Goal: Transaction & Acquisition: Register for event/course

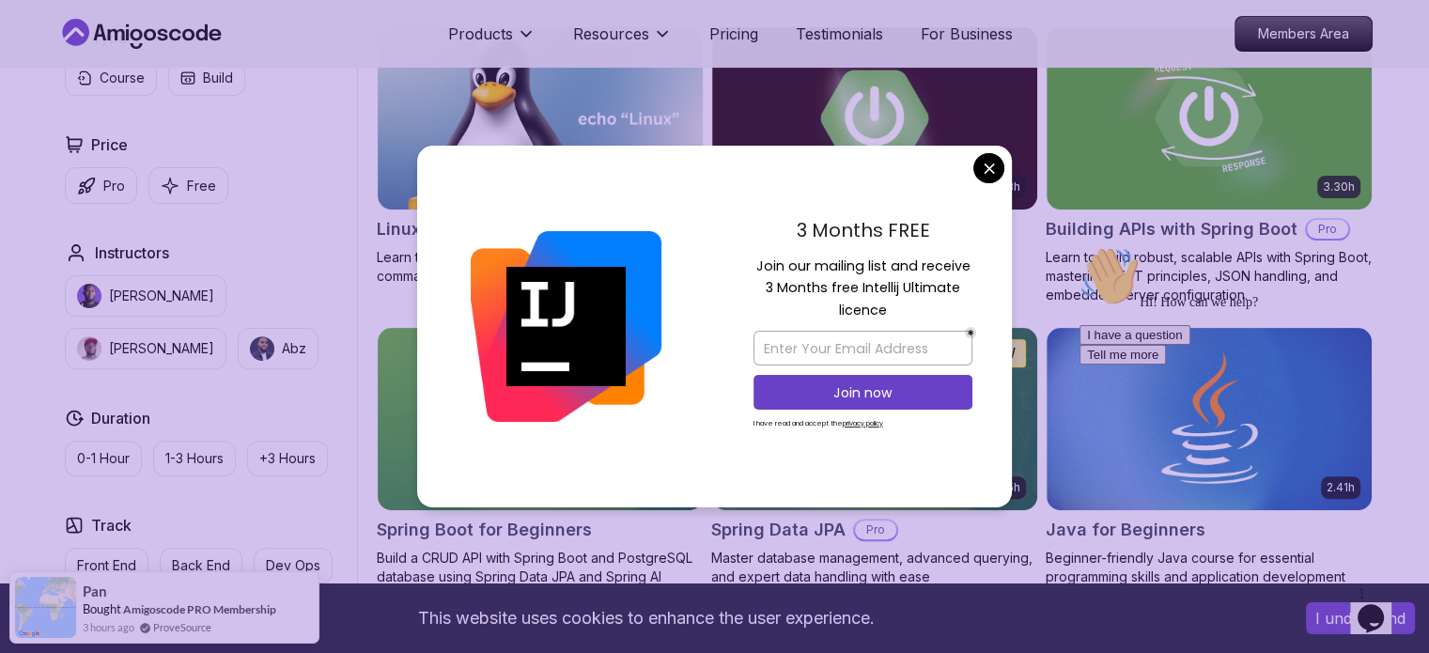
scroll to position [564, 0]
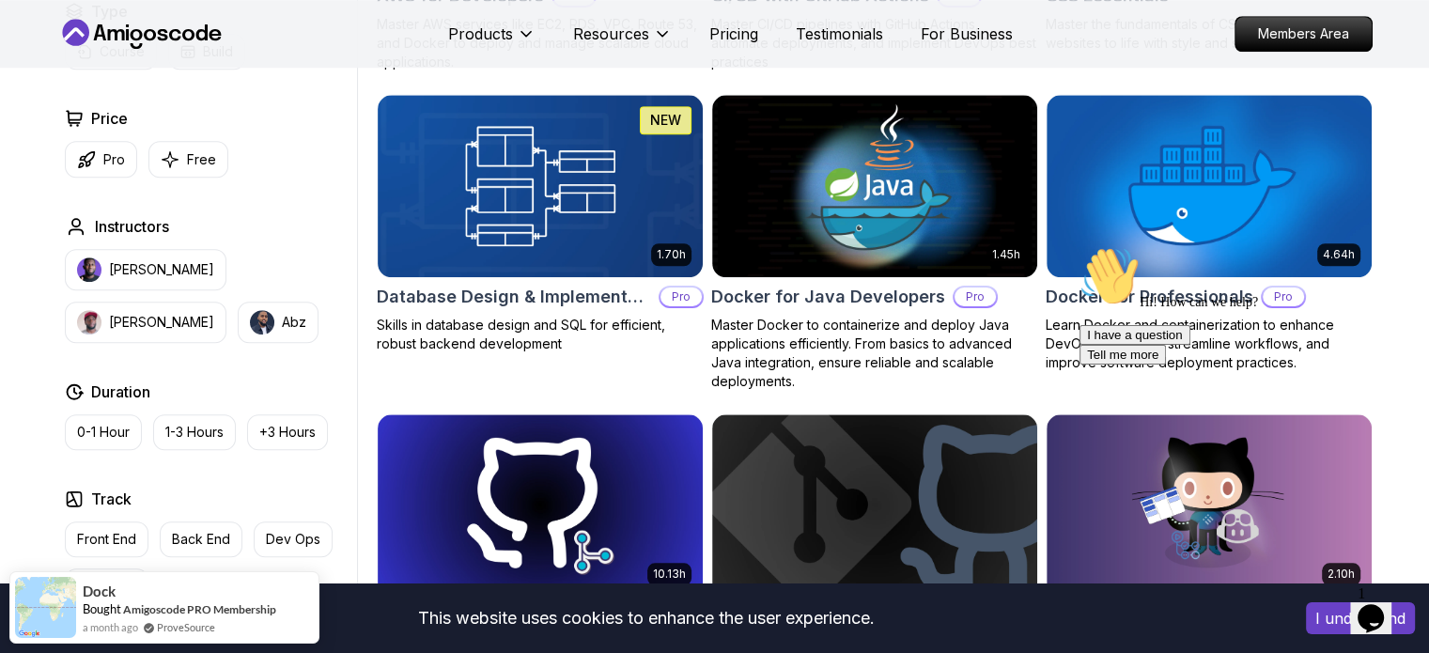
scroll to position [1669, 0]
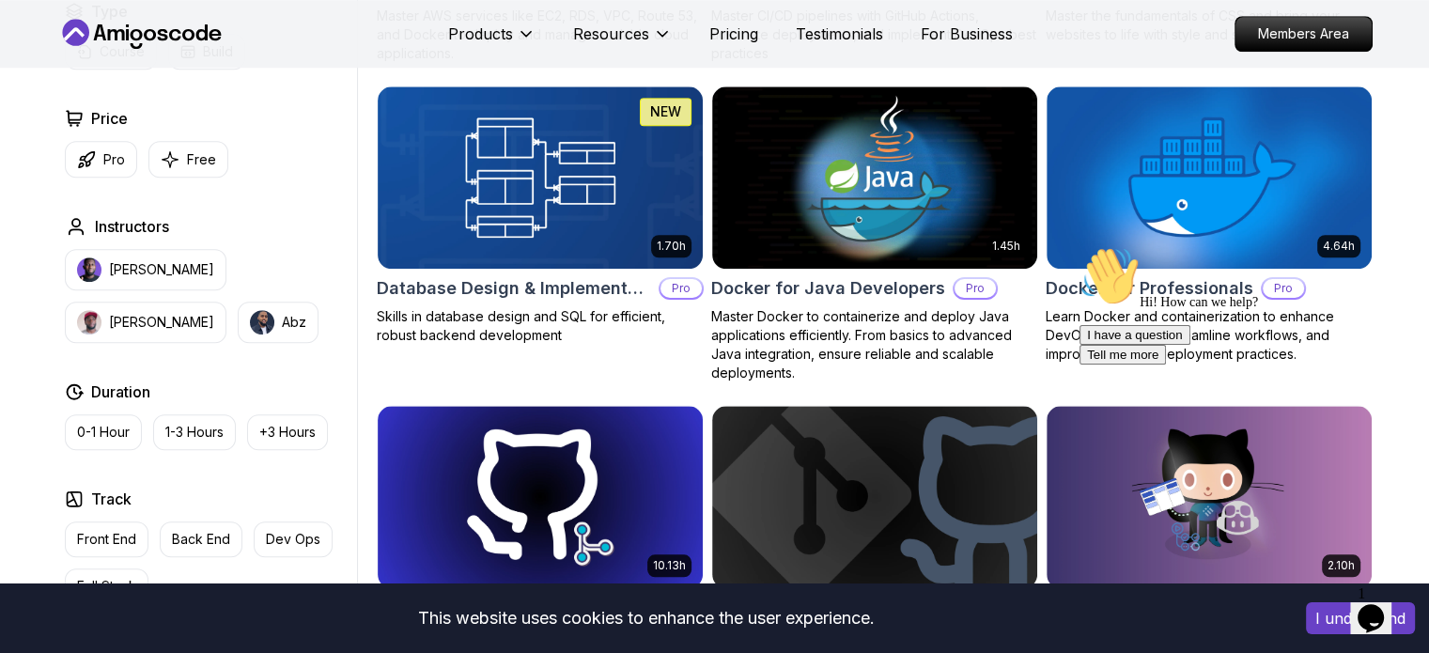
click at [990, 168] on img at bounding box center [874, 177] width 325 height 182
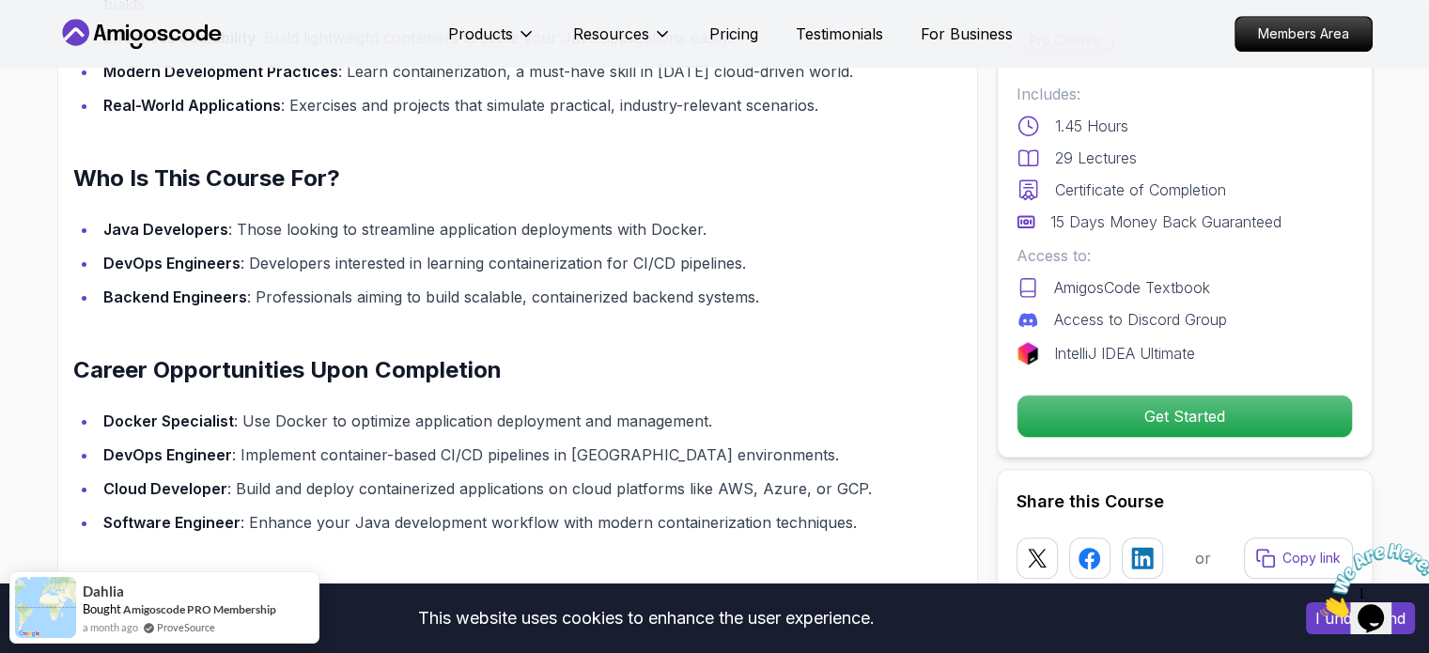
scroll to position [1623, 0]
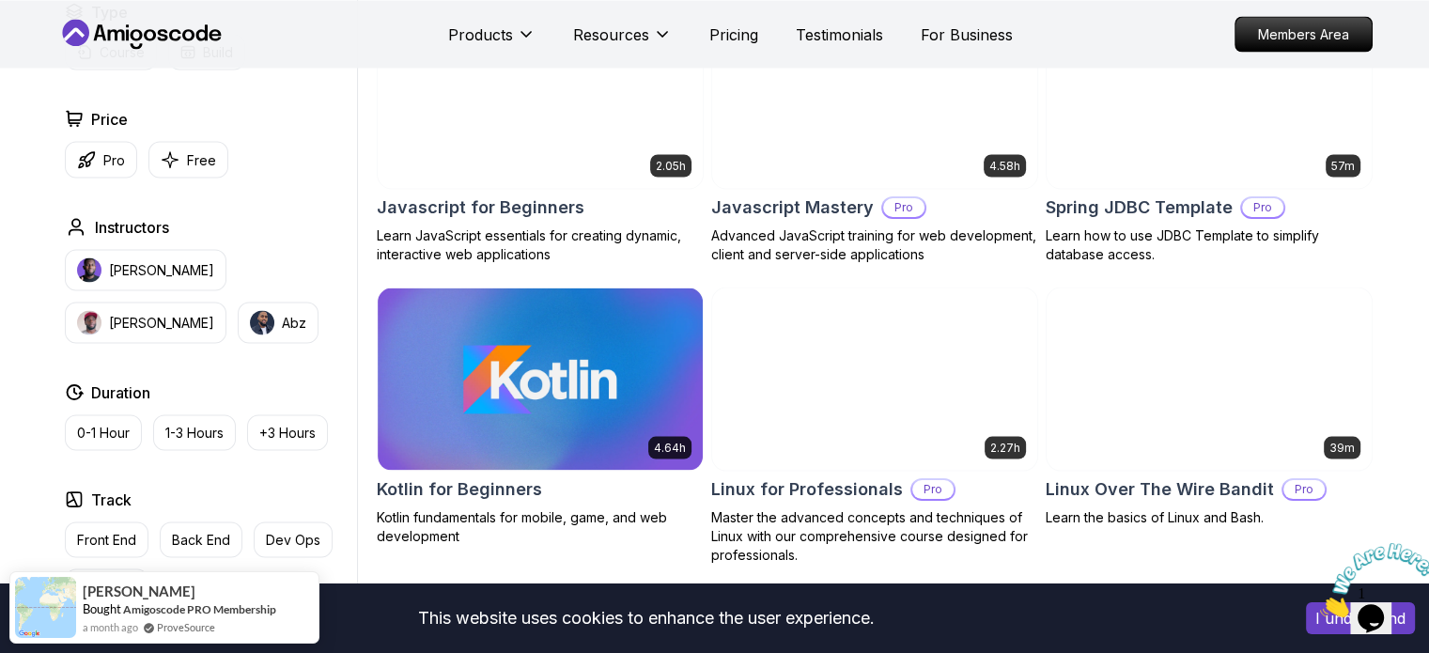
scroll to position [3571, 0]
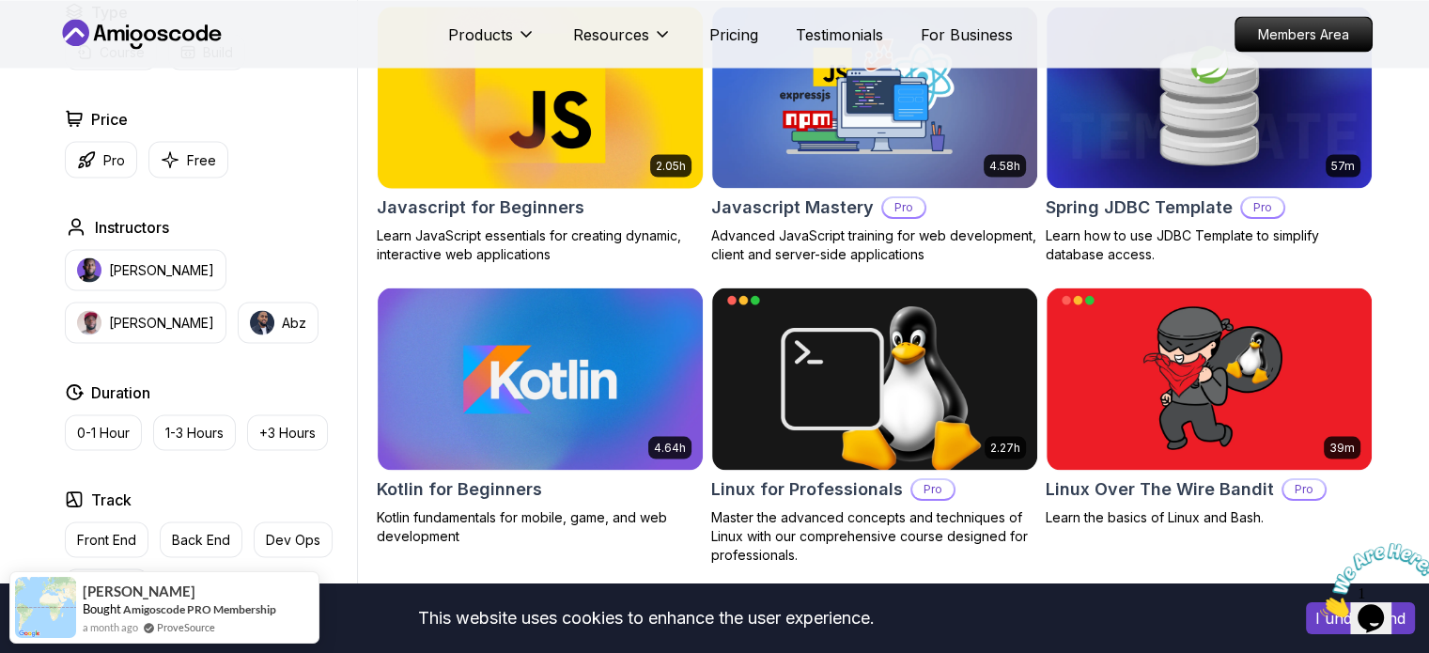
click at [494, 70] on img at bounding box center [539, 97] width 341 height 191
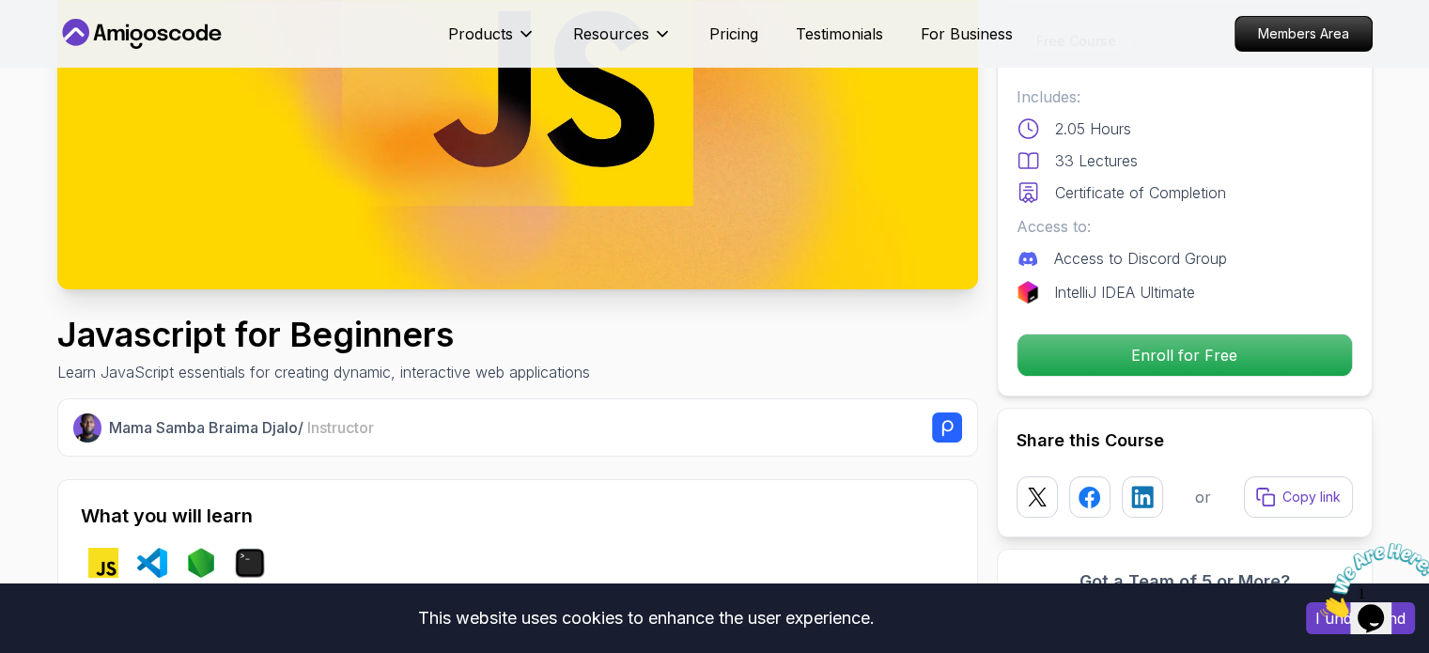
scroll to position [278, 0]
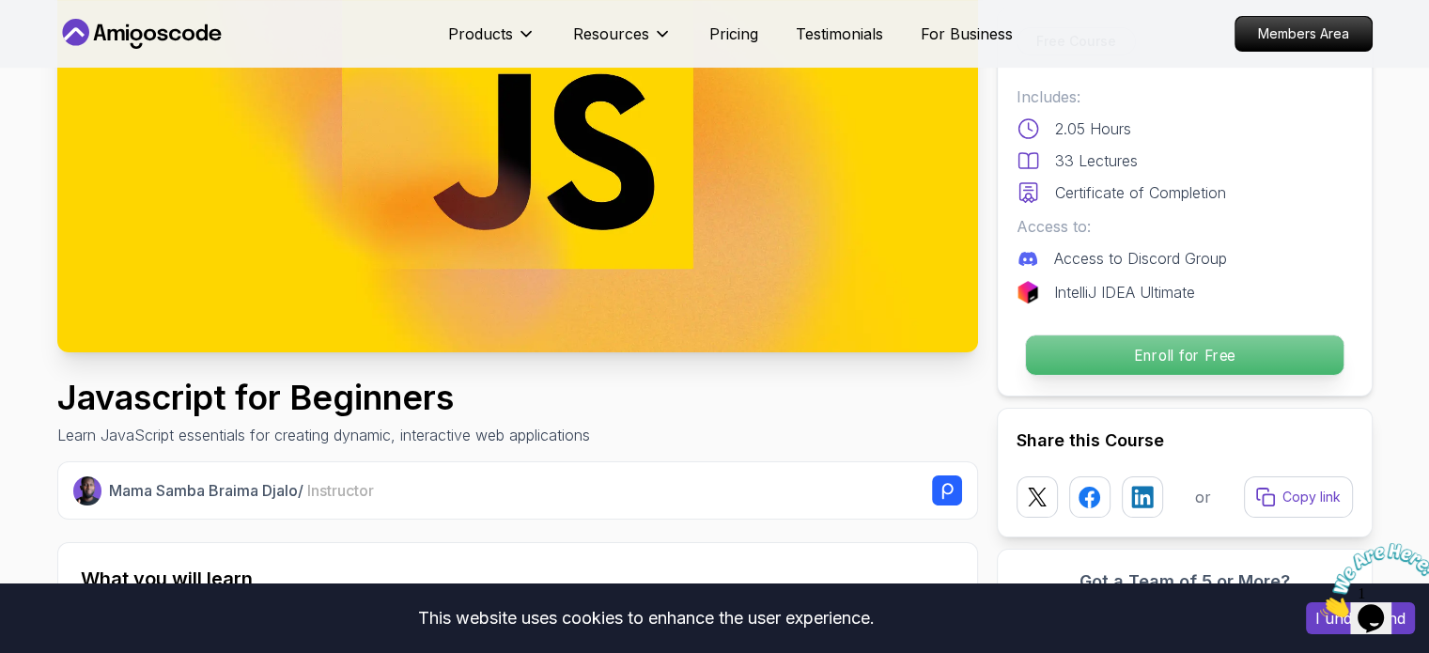
click at [1098, 342] on p "Enroll for Free" at bounding box center [1184, 355] width 318 height 39
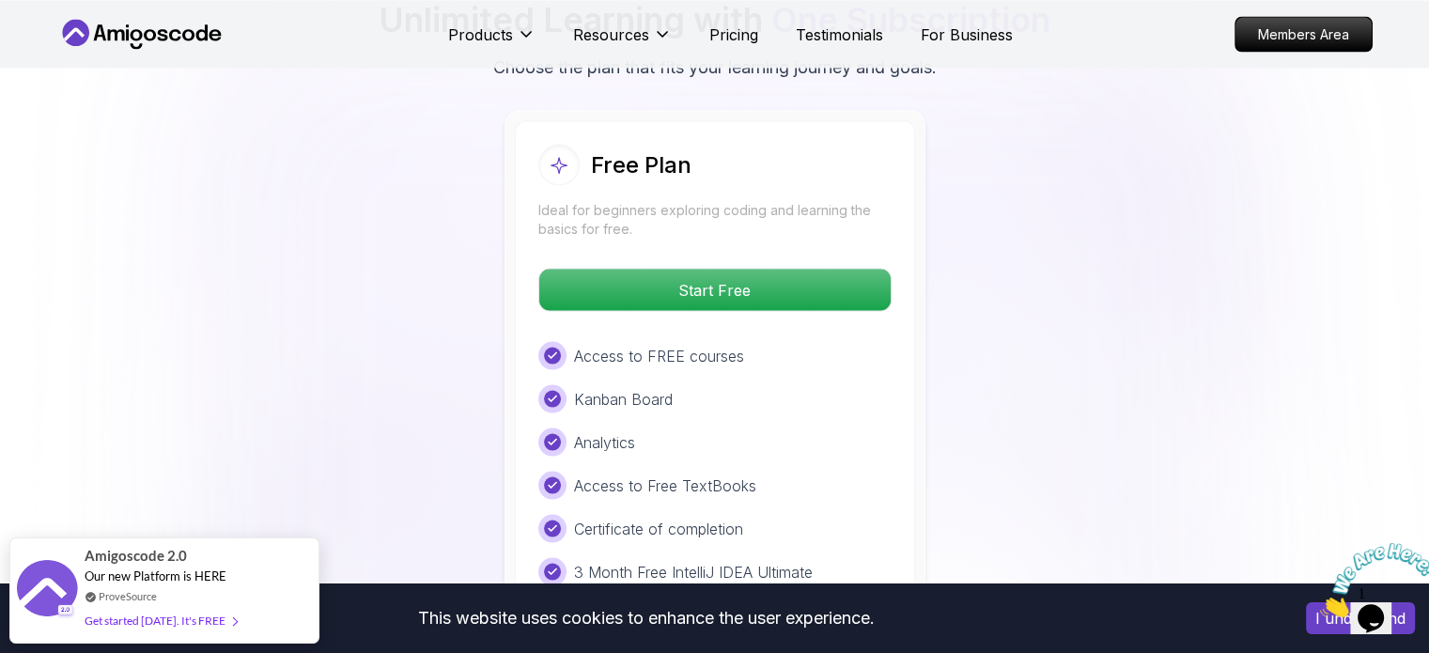
scroll to position [3537, 0]
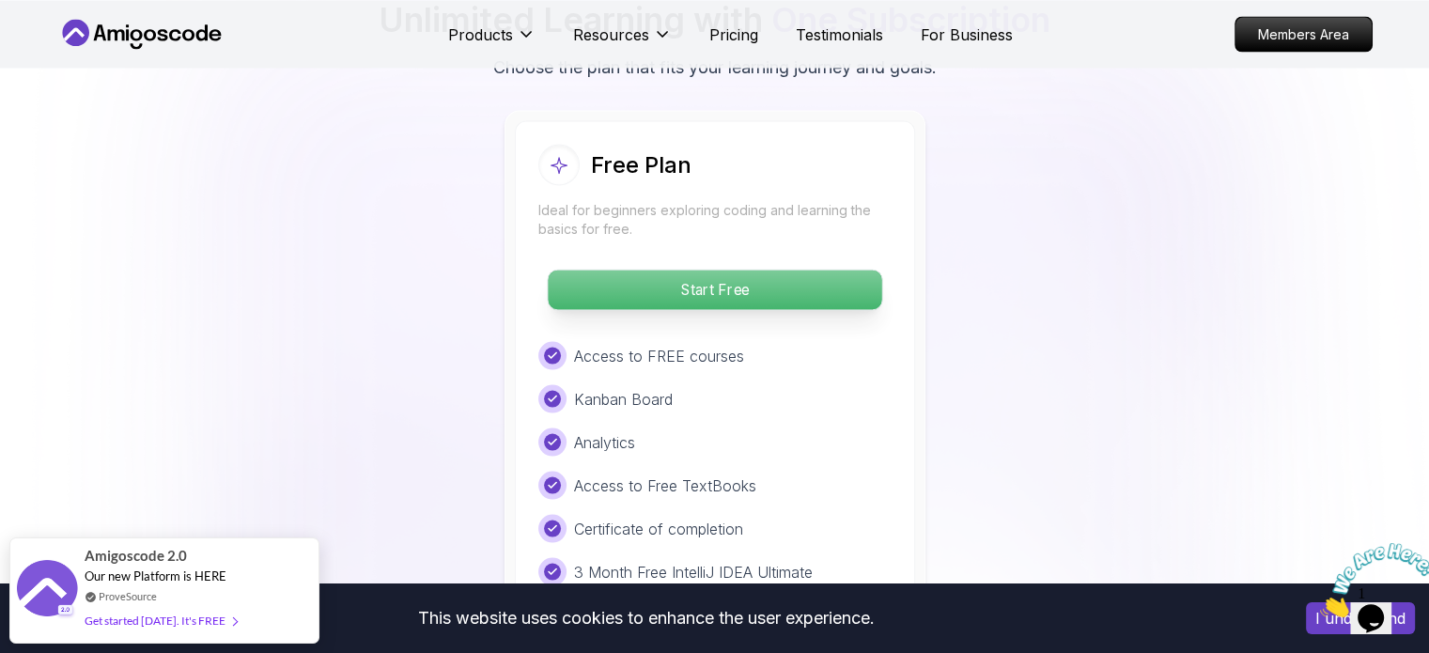
click at [759, 298] on p "Start Free" at bounding box center [715, 289] width 334 height 39
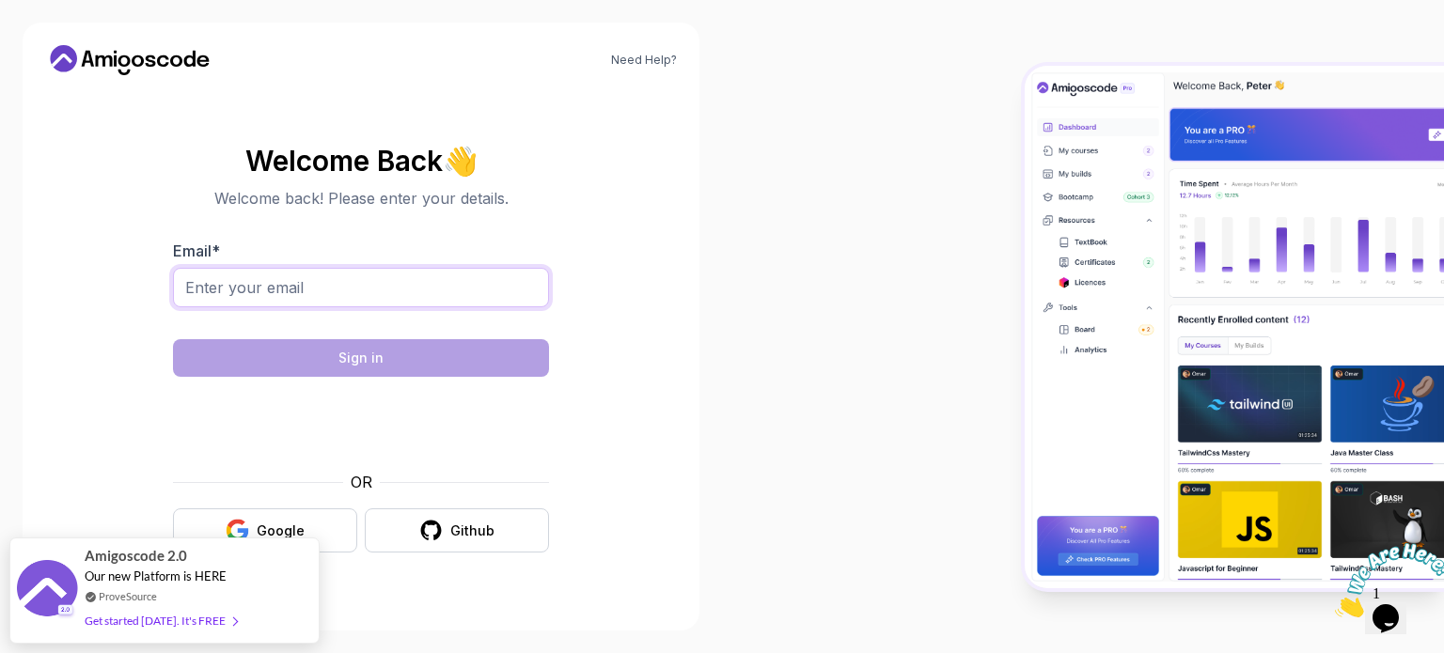
click at [391, 273] on input "Email *" at bounding box center [361, 287] width 376 height 39
type input "[EMAIL_ADDRESS][DOMAIN_NAME]"
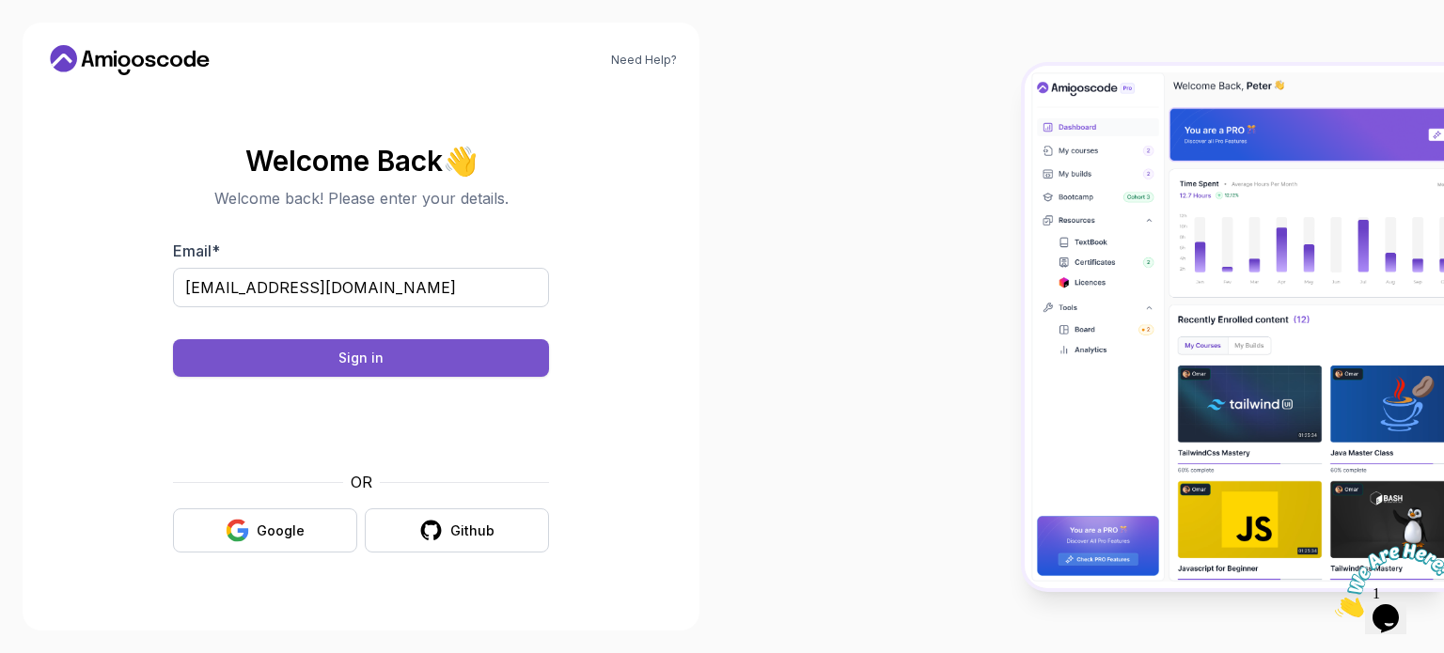
click at [410, 357] on button "Sign in" at bounding box center [361, 358] width 376 height 38
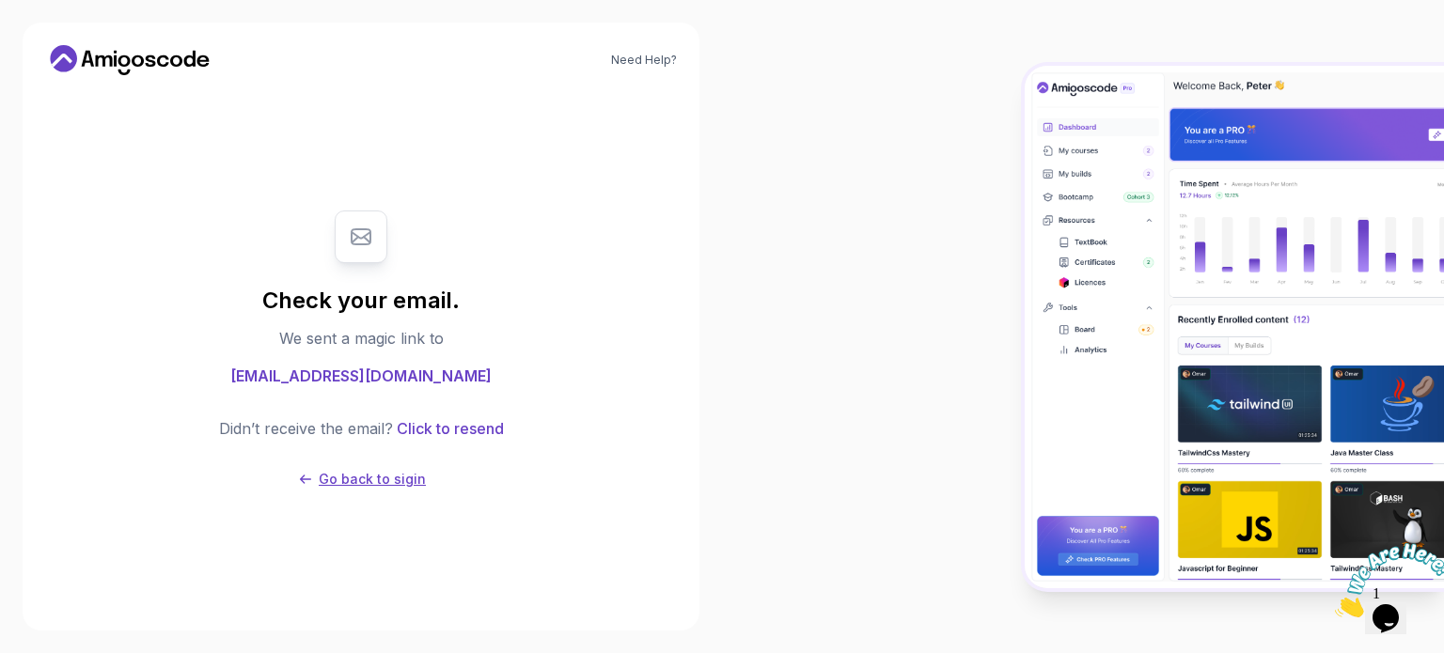
click at [380, 478] on p "Go back to sigin" at bounding box center [372, 479] width 107 height 19
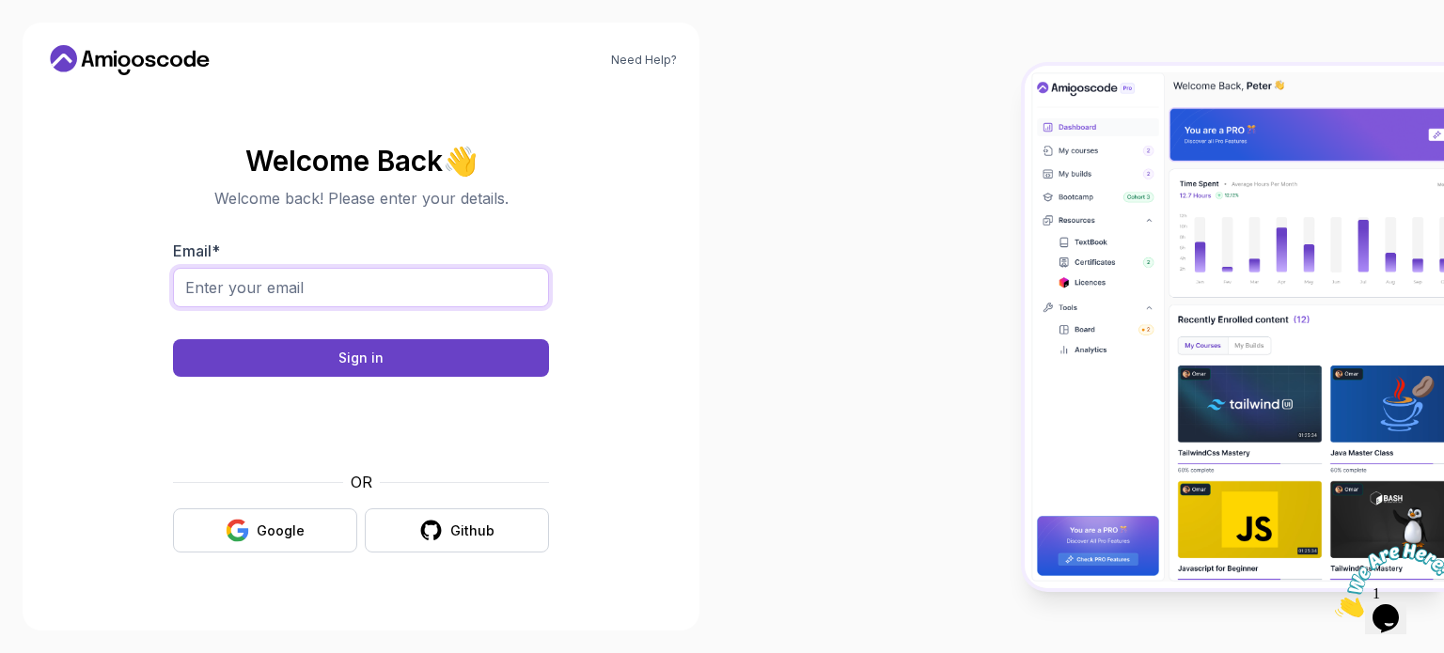
click at [413, 281] on input "Email *" at bounding box center [361, 287] width 376 height 39
type input "[EMAIL_ADDRESS][DOMAIN_NAME]"
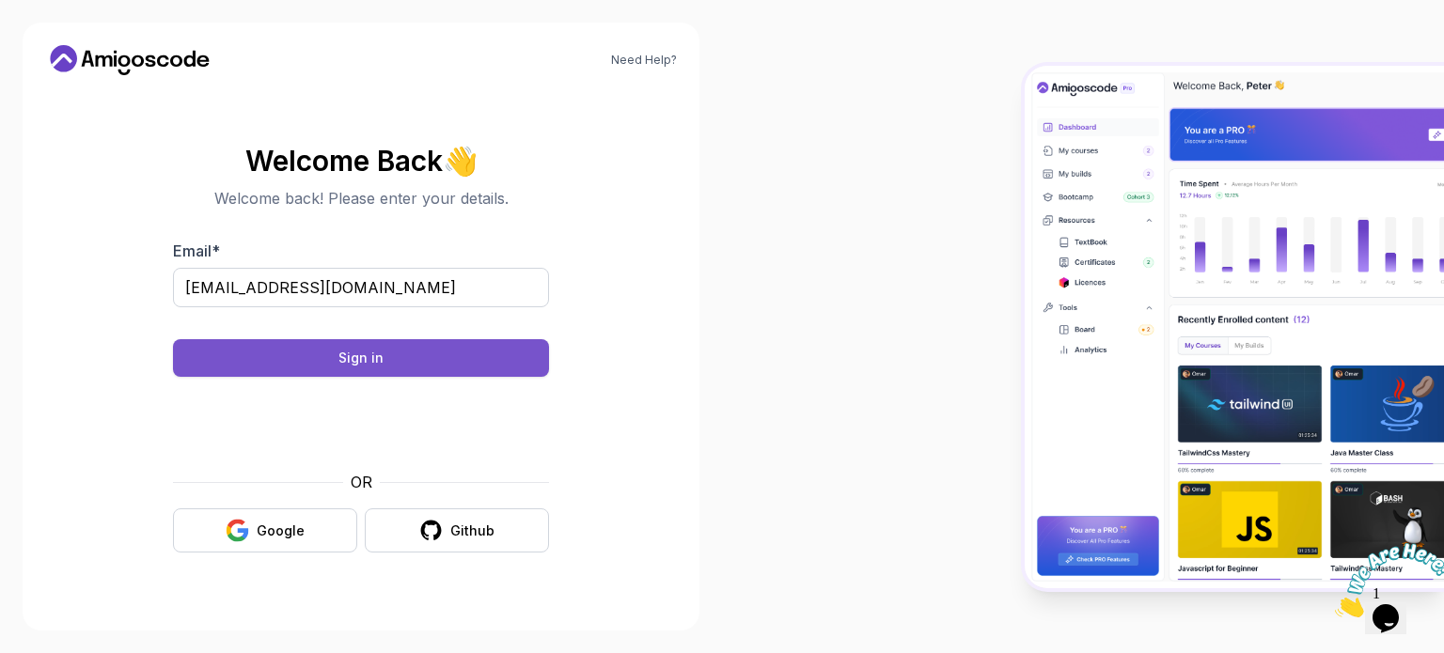
click at [375, 360] on div "Sign in" at bounding box center [360, 358] width 45 height 19
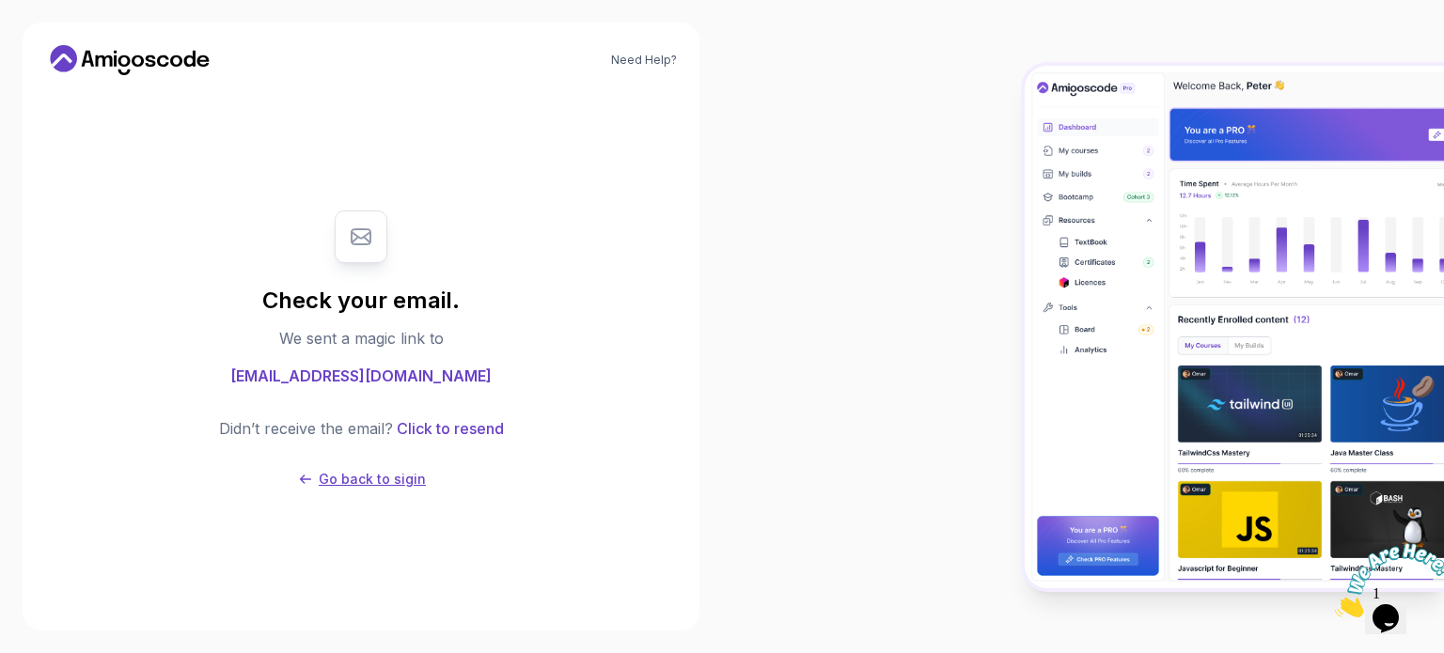
click at [359, 486] on p "Go back to sigin" at bounding box center [372, 479] width 107 height 19
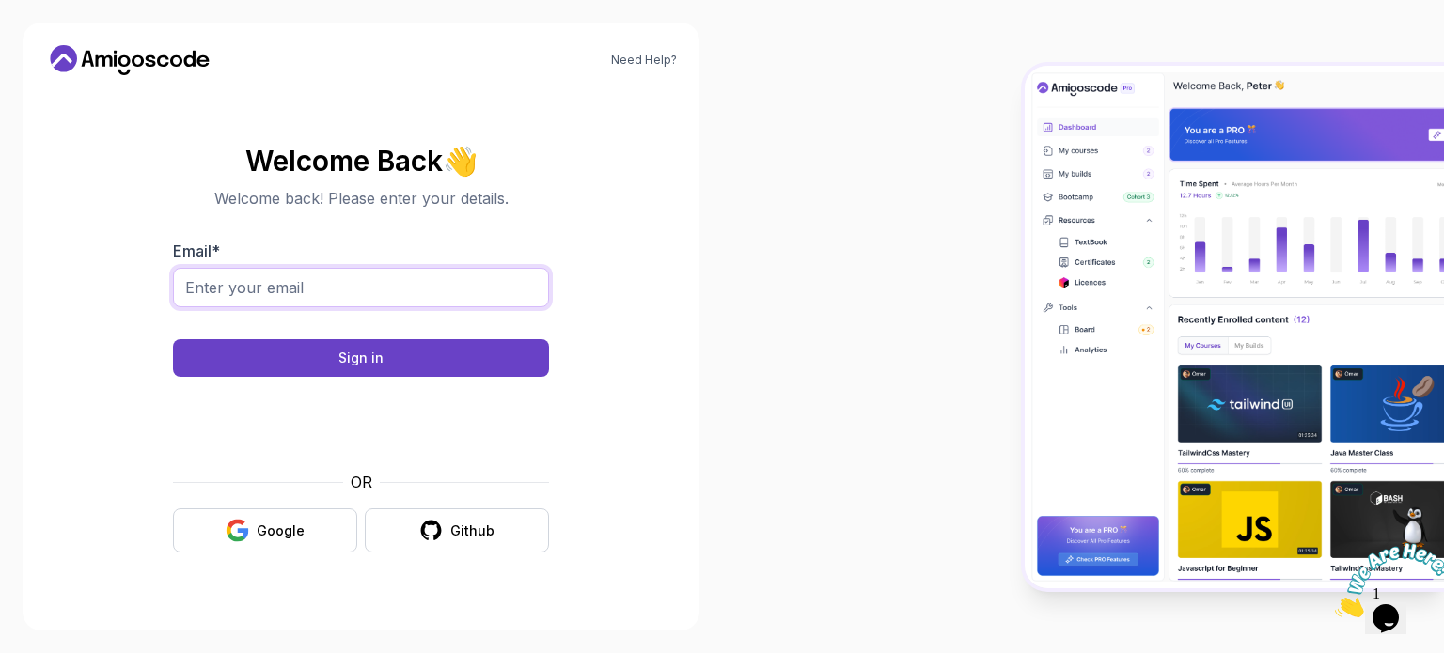
click at [382, 285] on input "Email *" at bounding box center [361, 287] width 376 height 39
type input "[EMAIL_ADDRESS][DOMAIN_NAME]"
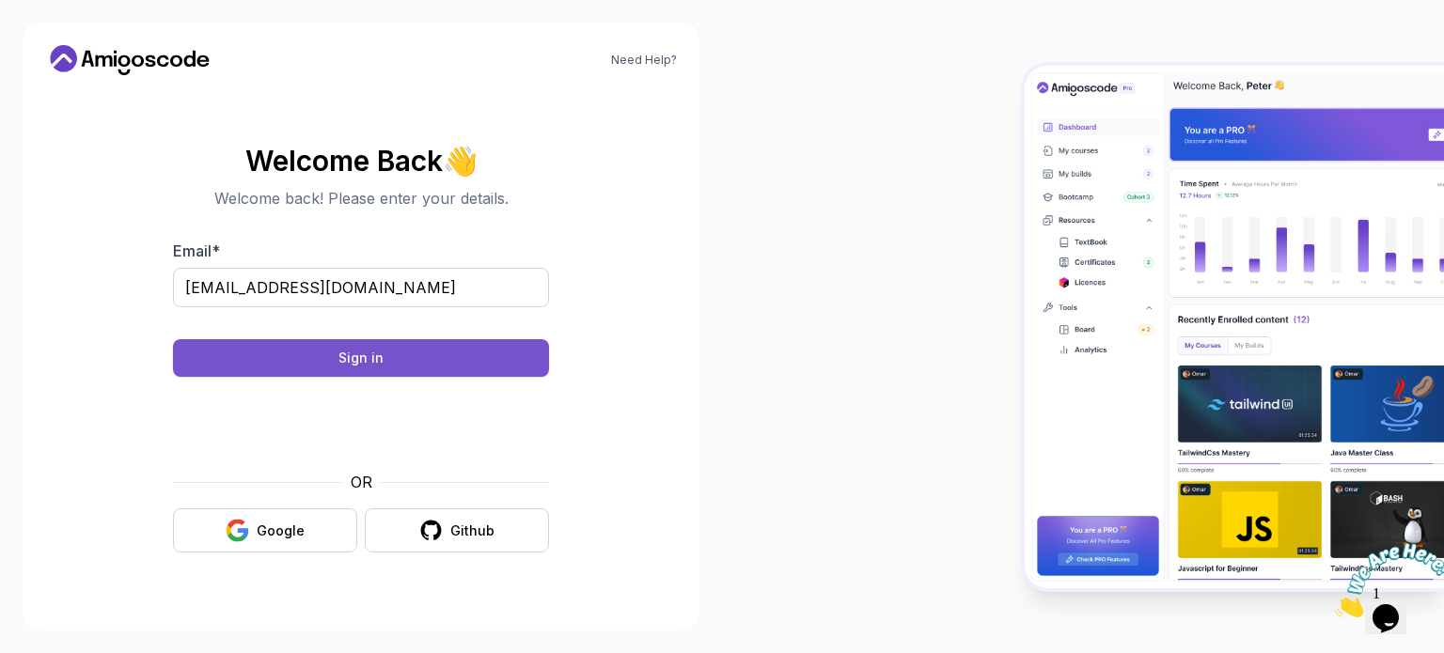
click at [376, 359] on div "Sign in" at bounding box center [360, 358] width 45 height 19
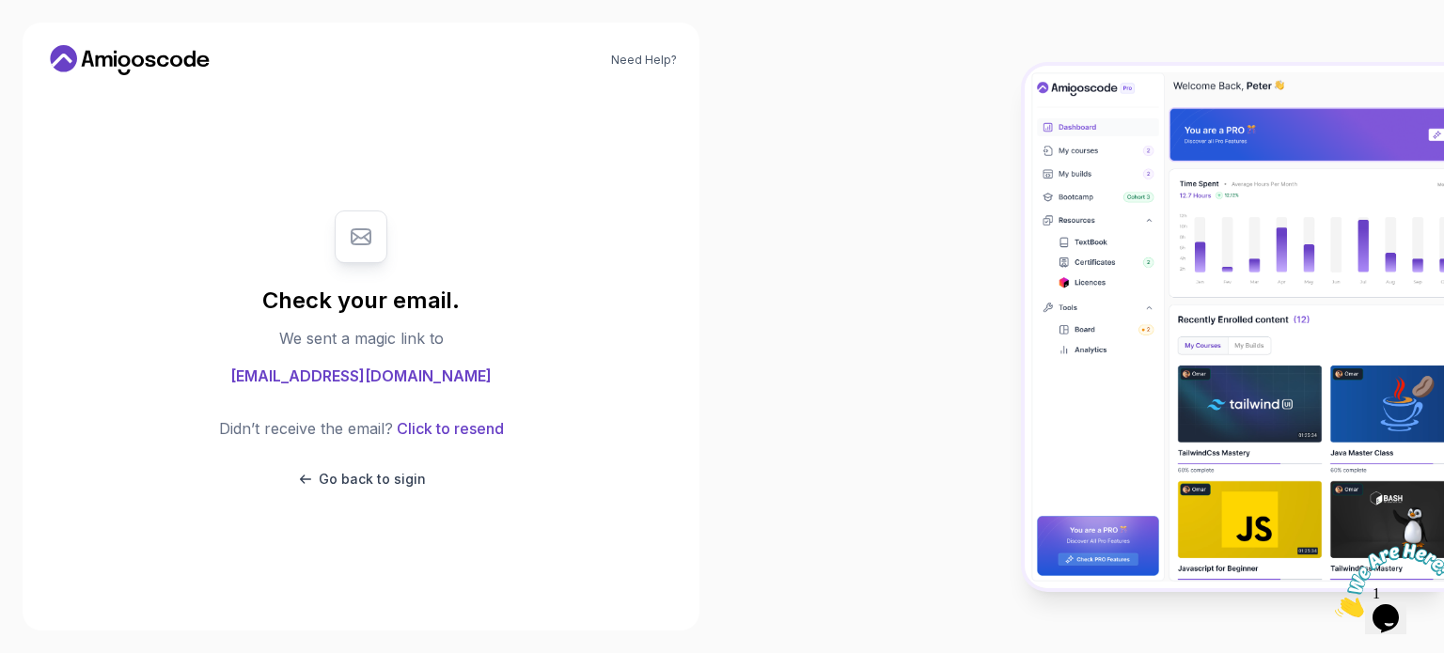
click at [185, 61] on icon at bounding box center [189, 59] width 11 height 16
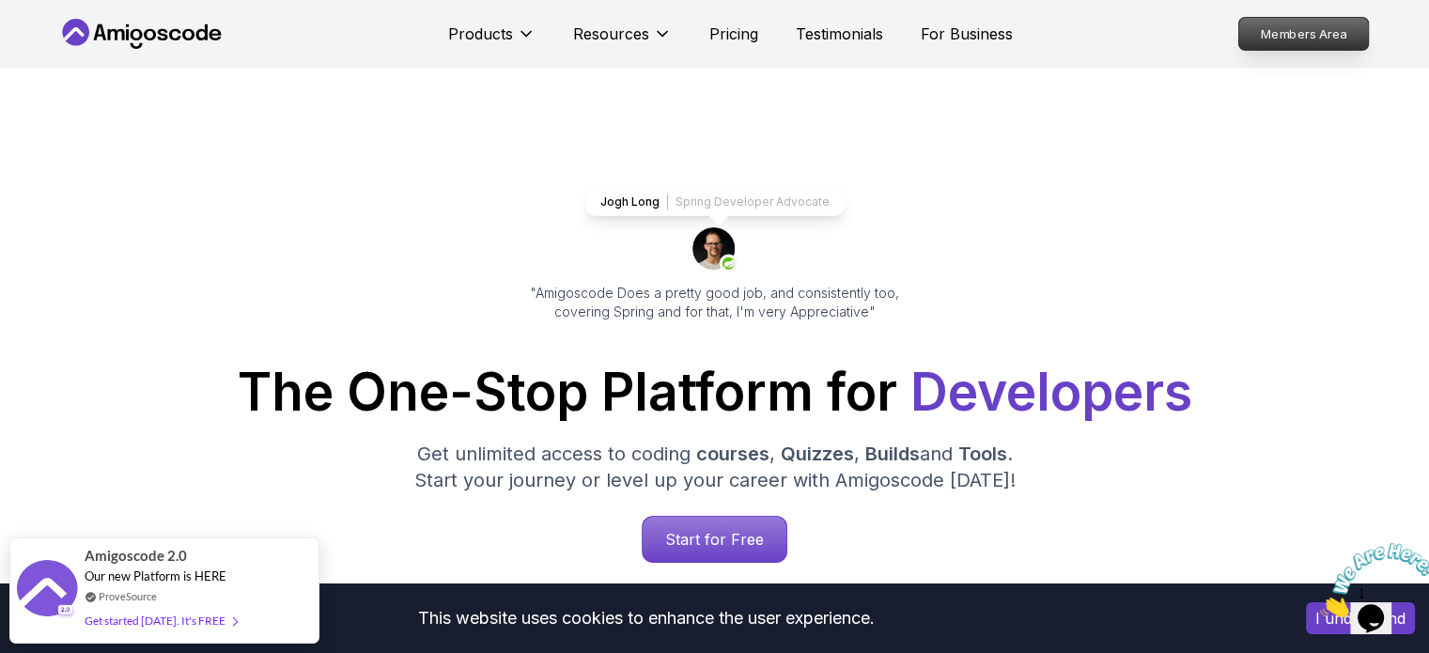
click at [1254, 25] on p "Members Area" at bounding box center [1304, 34] width 130 height 32
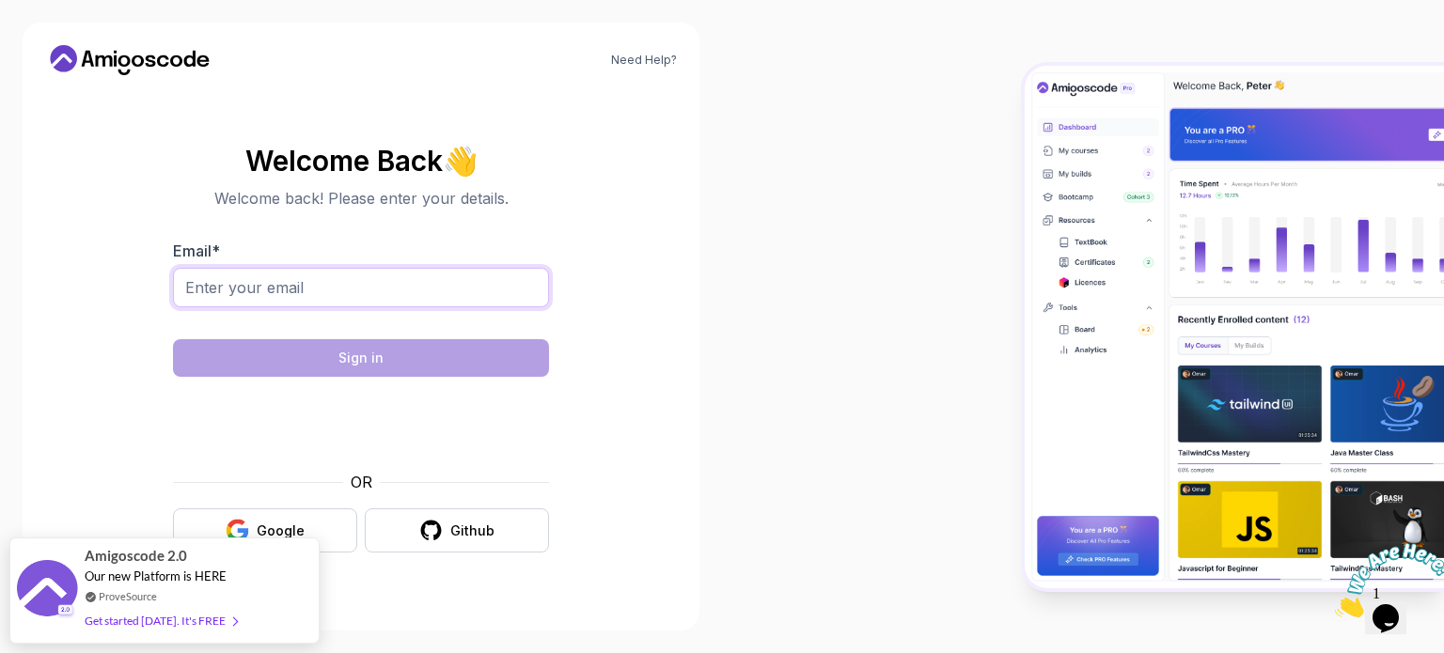
click at [354, 281] on input "Email *" at bounding box center [361, 287] width 376 height 39
type input "[EMAIL_ADDRESS][DOMAIN_NAME]"
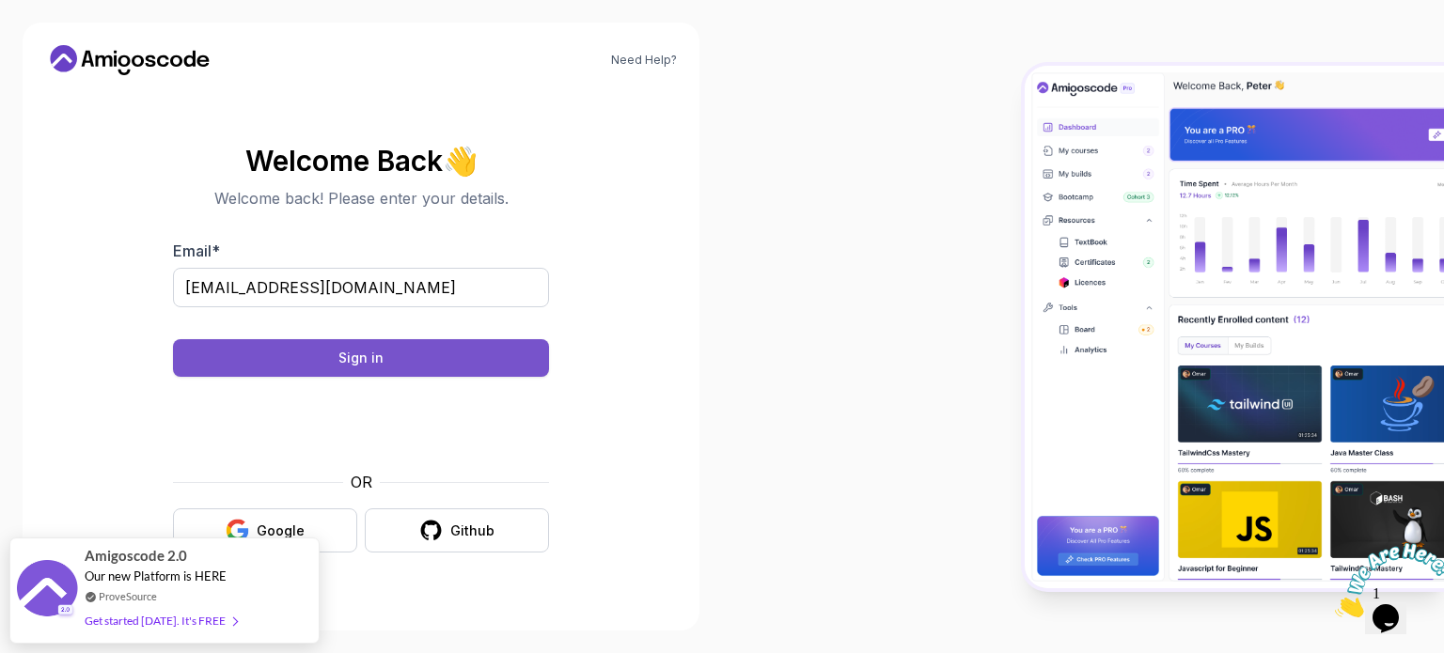
click at [414, 353] on button "Sign in" at bounding box center [361, 358] width 376 height 38
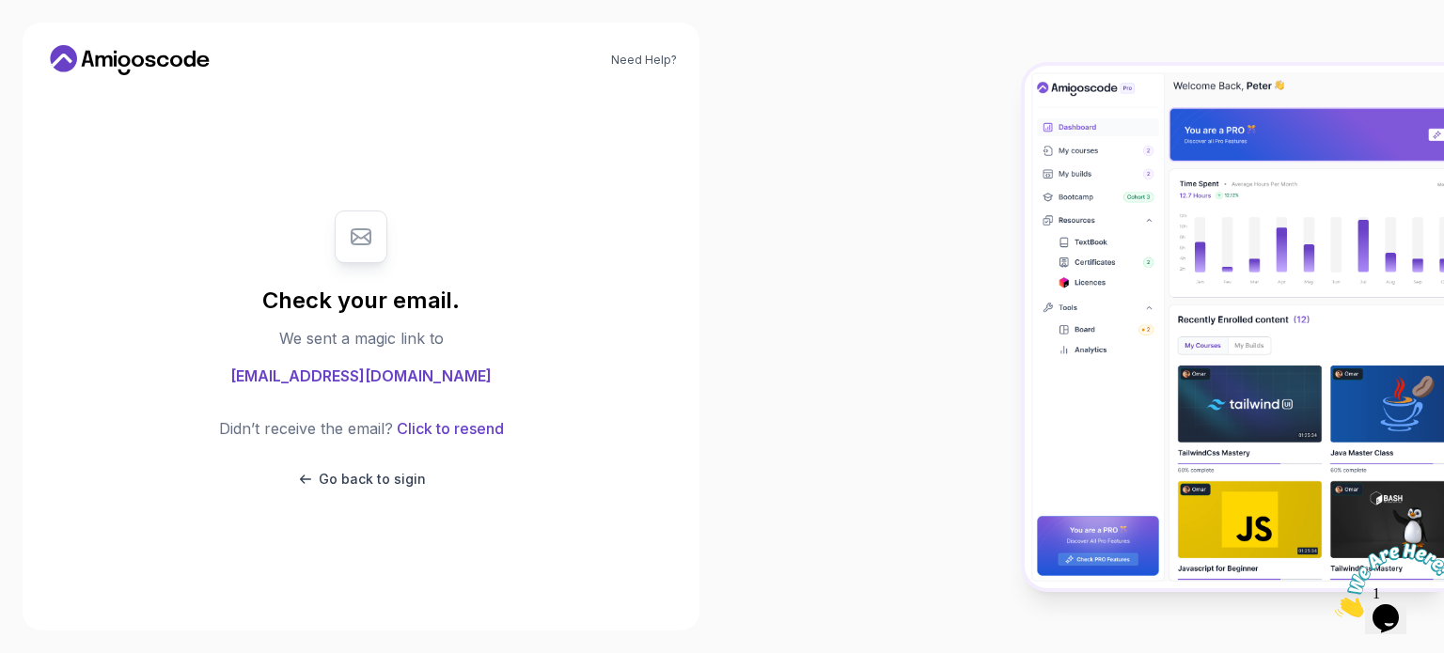
click at [123, 62] on icon at bounding box center [129, 60] width 169 height 30
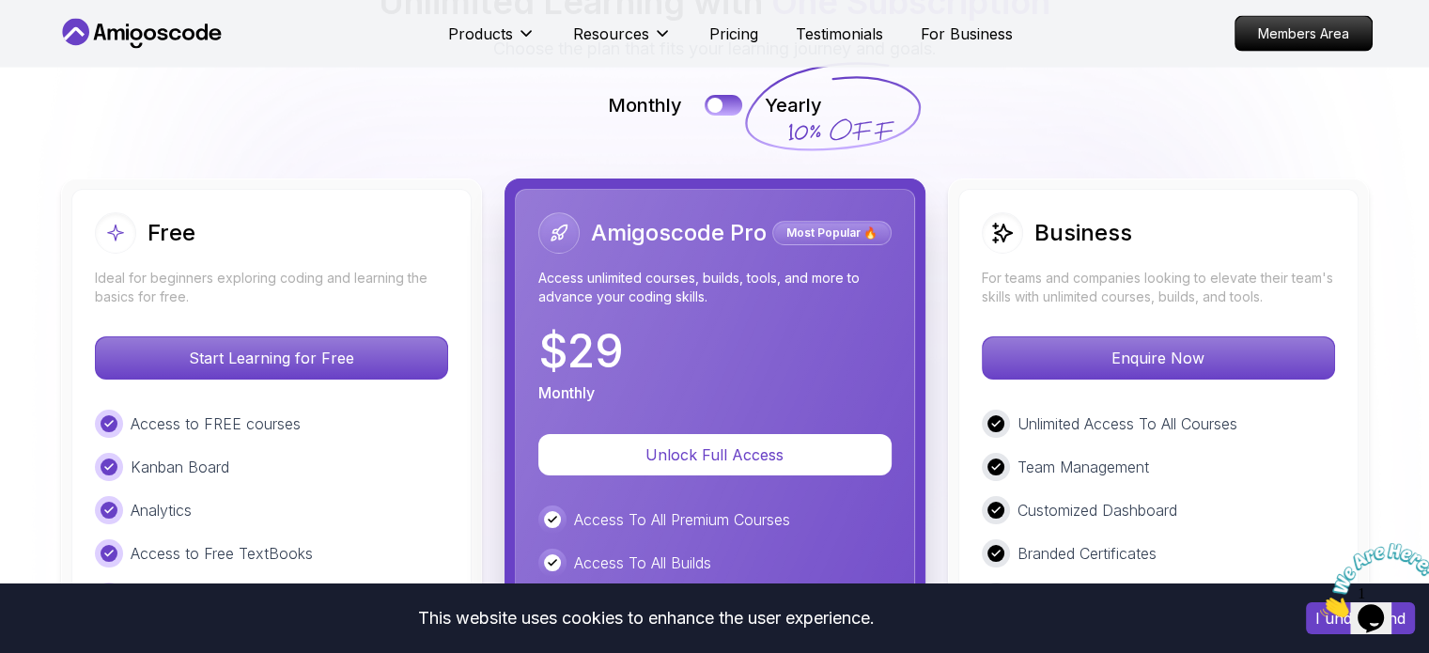
scroll to position [4311, 0]
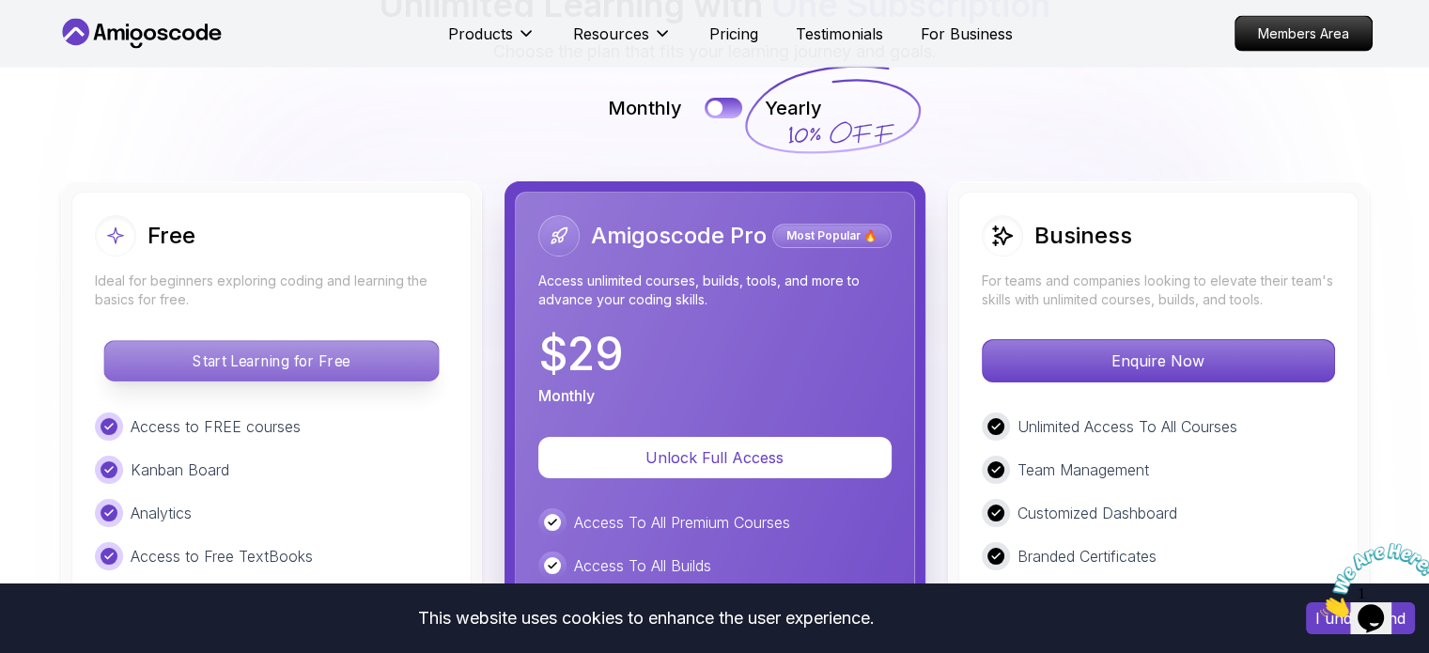
click at [357, 341] on p "Start Learning for Free" at bounding box center [271, 360] width 334 height 39
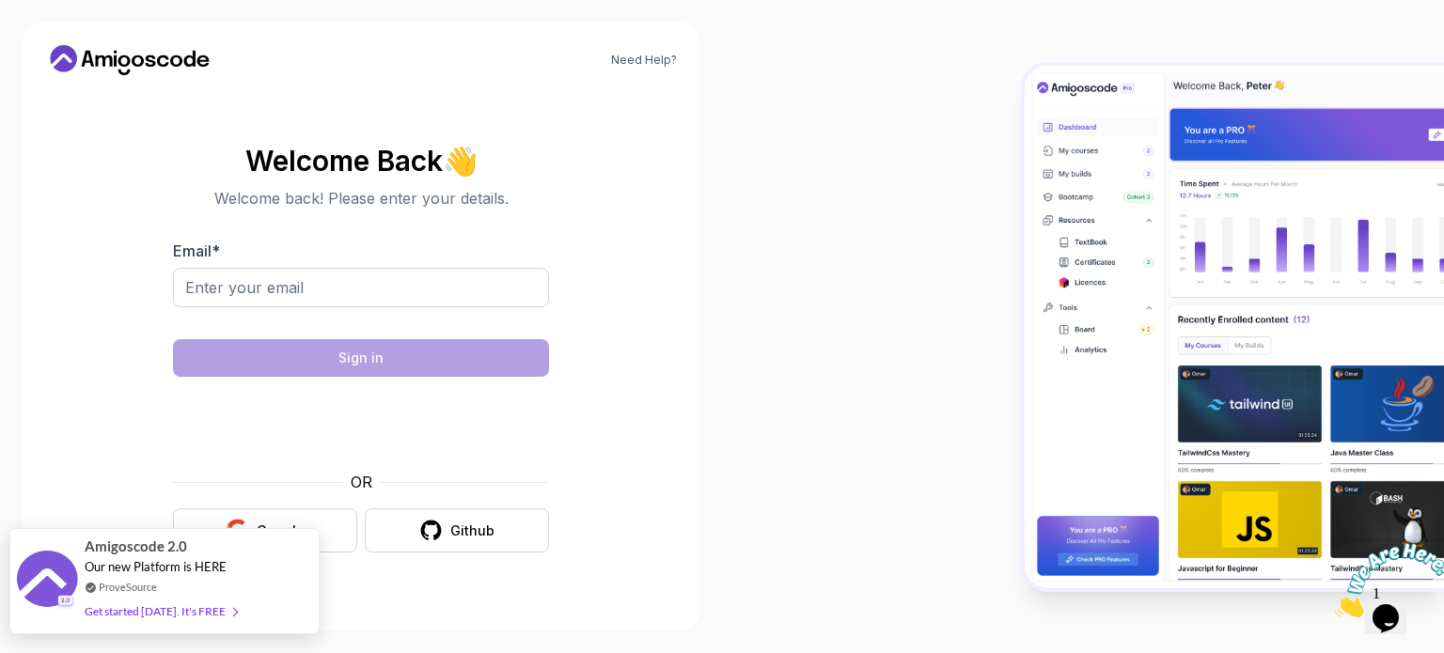
click at [209, 582] on div "ProveSource" at bounding box center [161, 587] width 152 height 16
